Goal: Information Seeking & Learning: Find specific fact

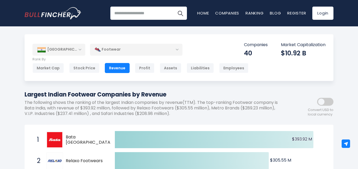
click at [326, 104] on span at bounding box center [325, 102] width 16 height 8
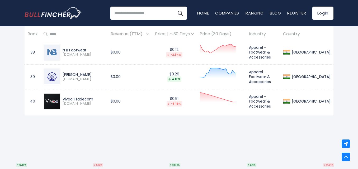
scroll to position [1266, 0]
drag, startPoint x: 94, startPoint y: 99, endPoint x: 63, endPoint y: 100, distance: 31.1
click at [63, 100] on div "Vivaa Tradecom" at bounding box center [83, 99] width 42 height 5
copy div "Vivaa Tradecom"
click at [104, 77] on div "[PERSON_NAME]" at bounding box center [83, 75] width 42 height 5
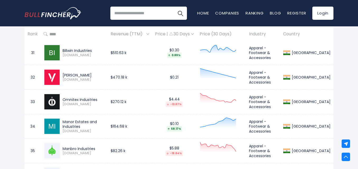
scroll to position [1081, 0]
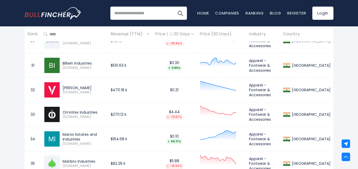
drag, startPoint x: 95, startPoint y: 64, endPoint x: 63, endPoint y: 61, distance: 32.1
click at [63, 61] on div "Billwin Industries" at bounding box center [83, 63] width 42 height 5
copy div "Billwin Industries"
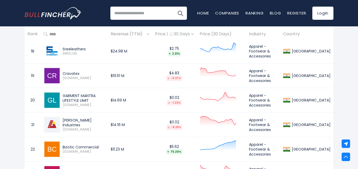
scroll to position [765, 0]
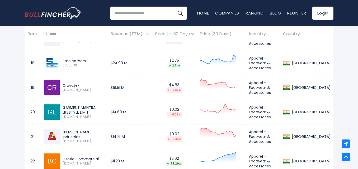
drag, startPoint x: 112, startPoint y: 109, endPoint x: 63, endPoint y: 109, distance: 48.3
click at [63, 109] on div "GARMENT MANTRA LIFESTYLE LIMIT" at bounding box center [83, 109] width 42 height 9
drag, startPoint x: 75, startPoint y: 112, endPoint x: 60, endPoint y: 106, distance: 16.4
click at [60, 106] on div "GARMENT MANTRA LIFESTYLE LIMIT [DOMAIN_NAME]" at bounding box center [74, 112] width 61 height 17
copy div "GARMENT MANTRA LIFESTYLE LIMIT"
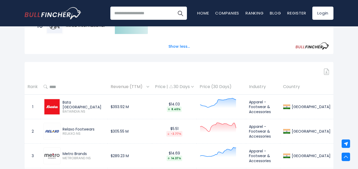
scroll to position [369, 0]
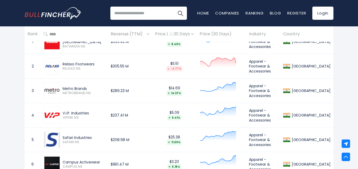
drag, startPoint x: 95, startPoint y: 63, endPoint x: 59, endPoint y: 64, distance: 35.9
click at [59, 64] on div "Relaxo Footwears RELAXO.NS" at bounding box center [74, 66] width 61 height 17
copy div "Relaxo Footwears"
drag, startPoint x: 87, startPoint y: 88, endPoint x: 64, endPoint y: 88, distance: 23.2
click at [64, 88] on div "Metro Brands" at bounding box center [83, 88] width 42 height 5
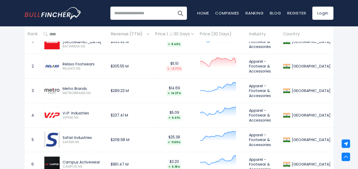
copy div "Metro Brands"
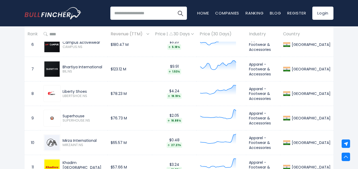
scroll to position [501, 0]
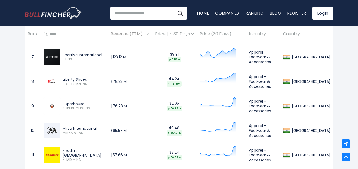
drag, startPoint x: 99, startPoint y: 128, endPoint x: 62, endPoint y: 126, distance: 36.2
click at [62, 126] on div "Mirza International" at bounding box center [83, 128] width 42 height 5
copy div "Mirza International"
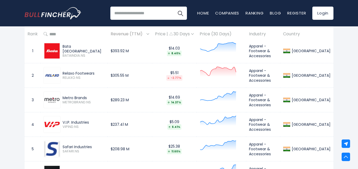
scroll to position [369, 0]
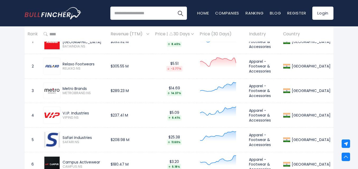
drag, startPoint x: 95, startPoint y: 138, endPoint x: 95, endPoint y: 151, distance: 12.9
click at [63, 134] on div "Safari Industries SAFARI.NS" at bounding box center [74, 139] width 61 height 17
click at [90, 160] on div "Campus Activewear" at bounding box center [83, 162] width 42 height 5
drag, startPoint x: 100, startPoint y: 162, endPoint x: 62, endPoint y: 160, distance: 38.8
click at [62, 160] on div "Campus Activewear CAMPUS.NS" at bounding box center [82, 164] width 44 height 9
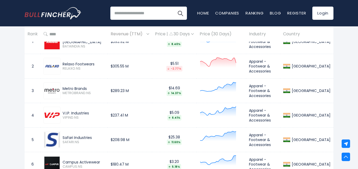
copy div "Campus Activewear"
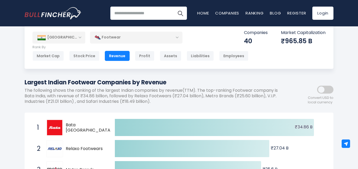
scroll to position [0, 0]
